Goal: Navigation & Orientation: Find specific page/section

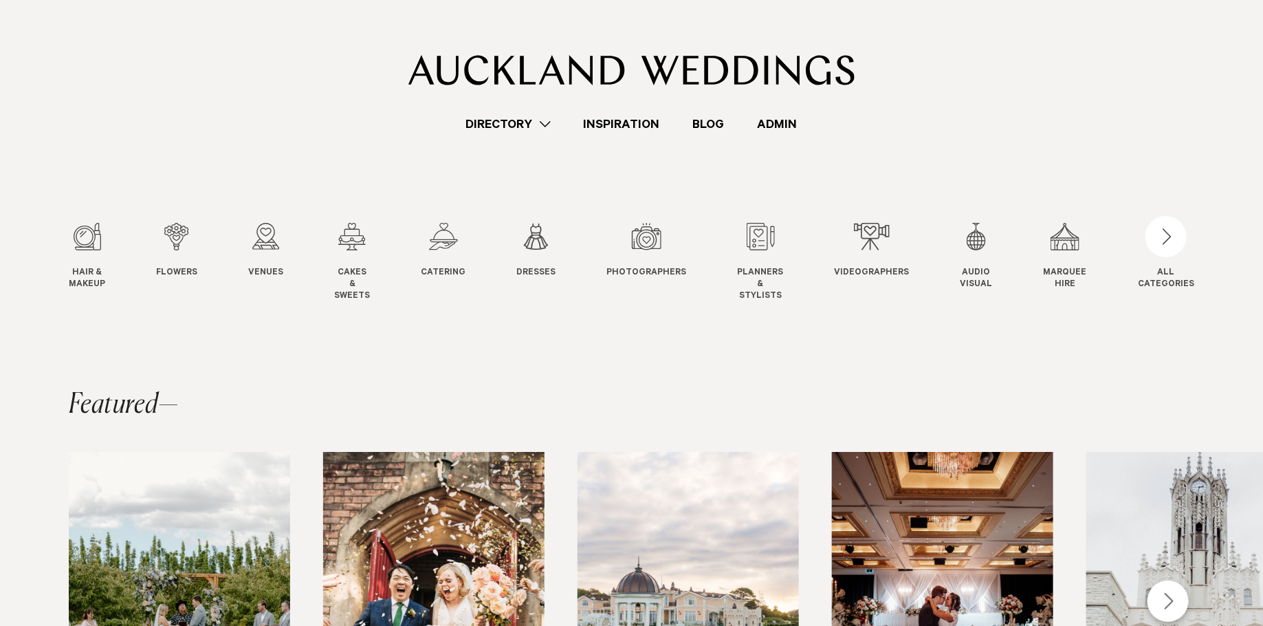
click at [780, 120] on link "Admin" at bounding box center [777, 124] width 73 height 19
